Goal: Information Seeking & Learning: Learn about a topic

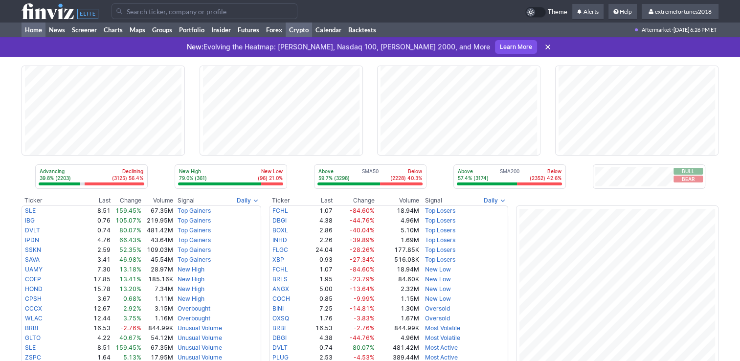
click at [309, 27] on link "Crypto" at bounding box center [299, 29] width 26 height 15
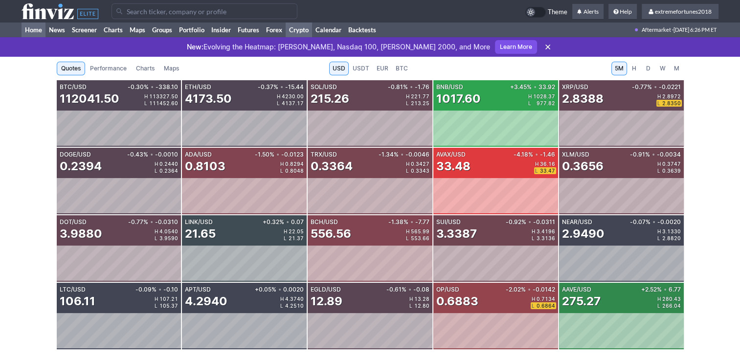
click at [29, 28] on link "Home" at bounding box center [34, 29] width 24 height 15
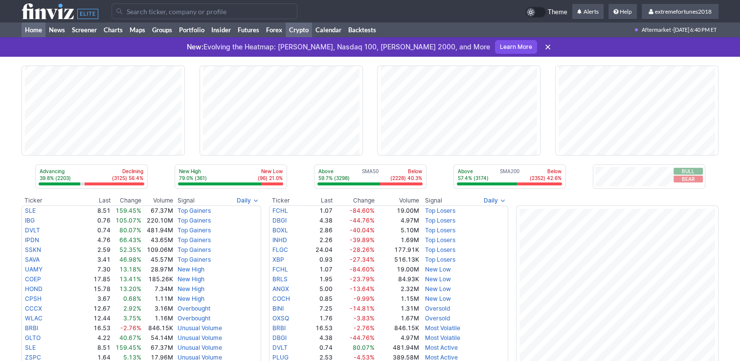
click at [300, 28] on link "Crypto" at bounding box center [299, 29] width 26 height 15
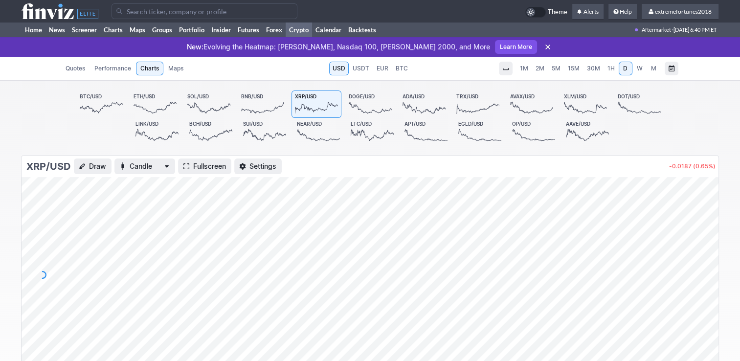
click at [596, 67] on span "30M" at bounding box center [593, 68] width 13 height 7
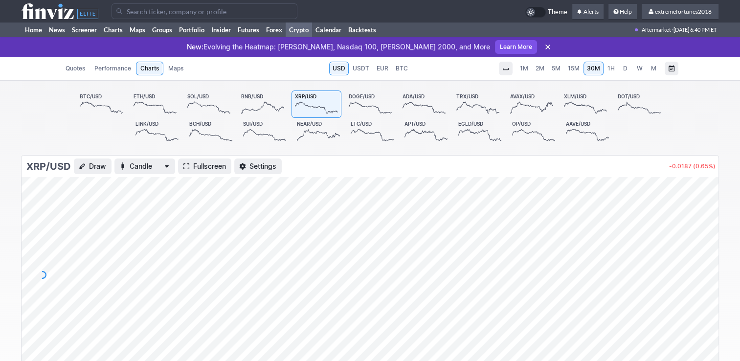
drag, startPoint x: 702, startPoint y: 207, endPoint x: 701, endPoint y: 249, distance: 42.1
click at [701, 249] on div at bounding box center [708, 272] width 21 height 171
click at [637, 70] on span "W" at bounding box center [640, 68] width 6 height 7
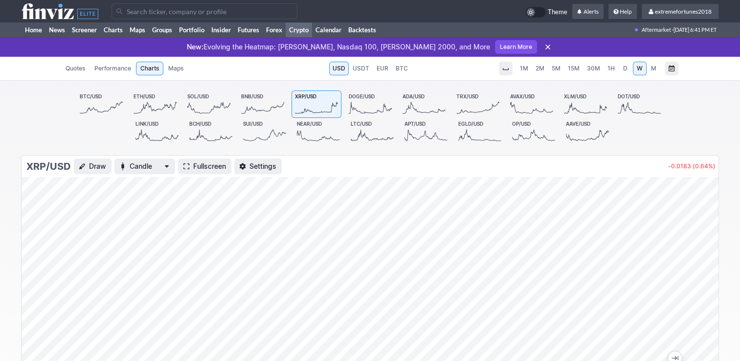
click at [623, 71] on span "D" at bounding box center [625, 68] width 4 height 7
drag, startPoint x: 703, startPoint y: 248, endPoint x: 708, endPoint y: 205, distance: 43.8
click at [708, 205] on div at bounding box center [708, 272] width 21 height 171
click at [101, 99] on link "BTC/USD" at bounding box center [101, 103] width 50 height 27
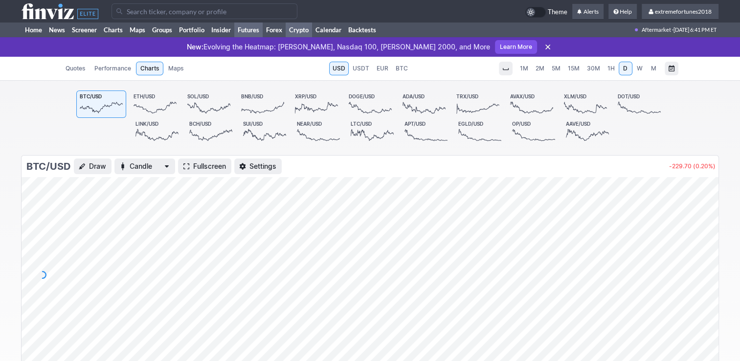
click at [252, 30] on link "Futures" at bounding box center [248, 29] width 28 height 15
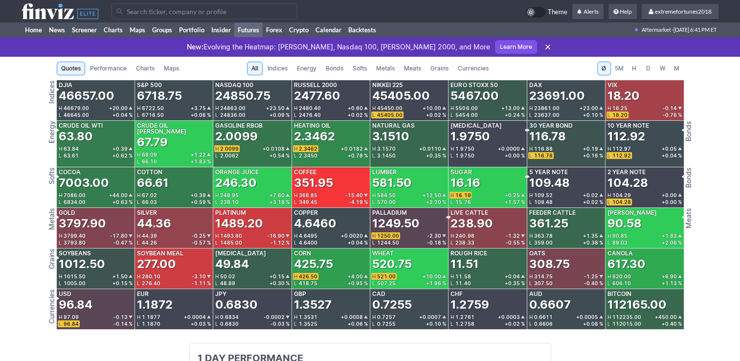
click at [387, 70] on span "Metals" at bounding box center [385, 69] width 19 height 10
